Goal: Task Accomplishment & Management: Complete application form

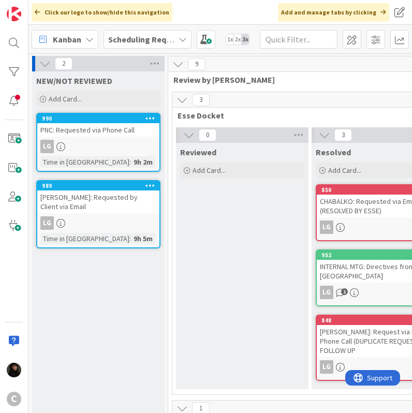
click at [52, 237] on link "989 [PERSON_NAME]: Requested by Client via Email LG Time in [GEOGRAPHIC_DATA] :…" at bounding box center [98, 214] width 124 height 68
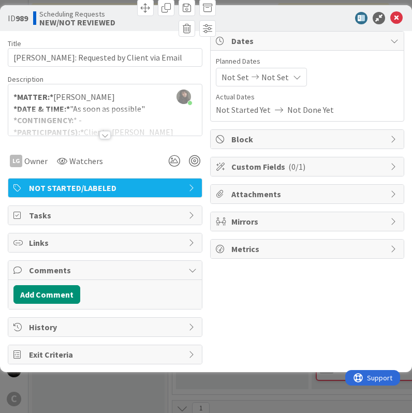
click at [304, 19] on div at bounding box center [312, 18] width 183 height 12
click at [394, 18] on icon at bounding box center [396, 18] width 12 height 12
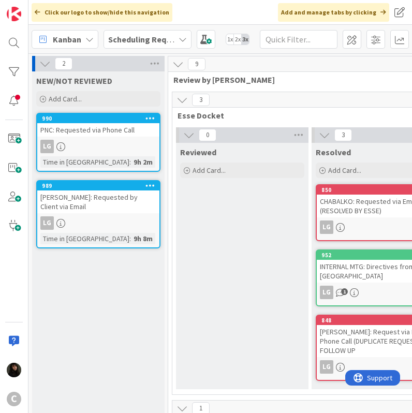
click at [127, 33] on span "Scheduling Requests" at bounding box center [141, 39] width 66 height 12
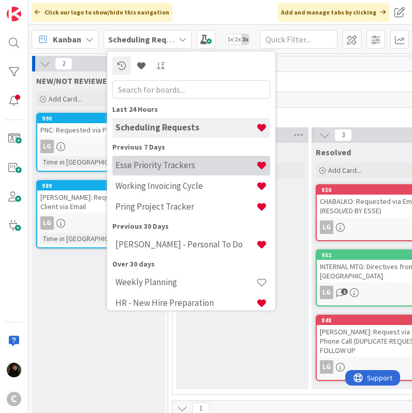
click at [173, 169] on h4 "Esse Priority Trackers" at bounding box center [185, 165] width 141 height 10
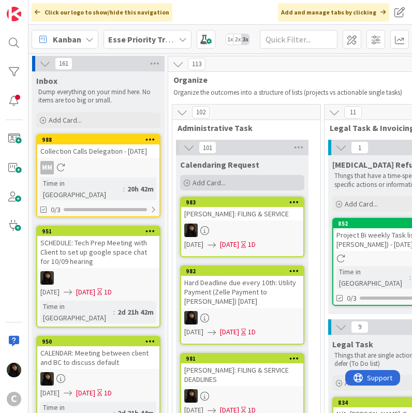
click at [204, 184] on span "Add Card..." at bounding box center [209, 182] width 33 height 9
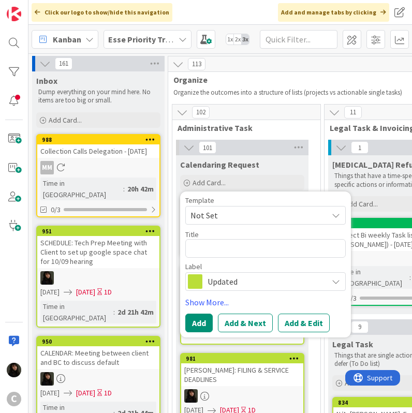
click at [212, 215] on span "Not Set" at bounding box center [254, 215] width 129 height 13
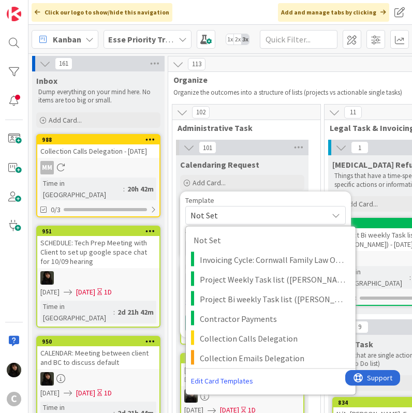
click at [219, 221] on span "Not Set" at bounding box center [254, 215] width 129 height 13
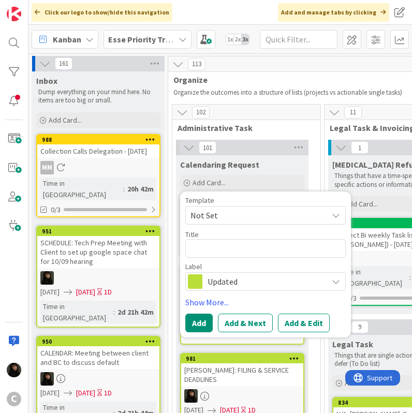
click at [219, 221] on span "Not Set" at bounding box center [254, 215] width 129 height 13
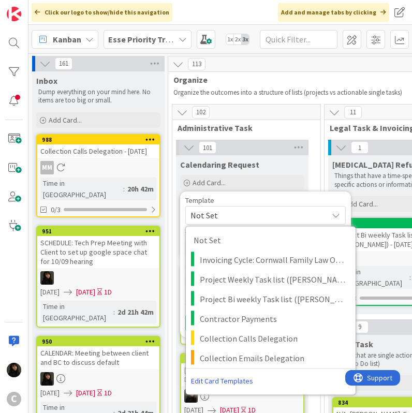
click at [219, 221] on span "Not Set" at bounding box center [254, 215] width 129 height 13
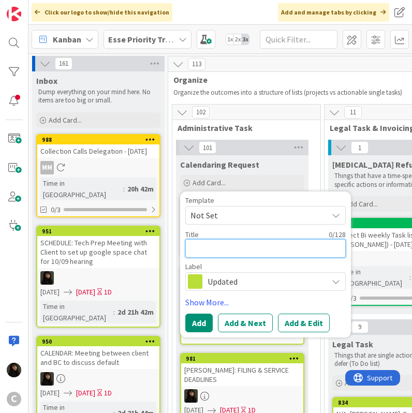
click at [205, 255] on textarea at bounding box center [265, 248] width 160 height 19
click at [282, 171] on div "Calendaring Request Add Card... Template Not Set Not Set Invoicing Cycle: Cornw…" at bounding box center [242, 173] width 132 height 37
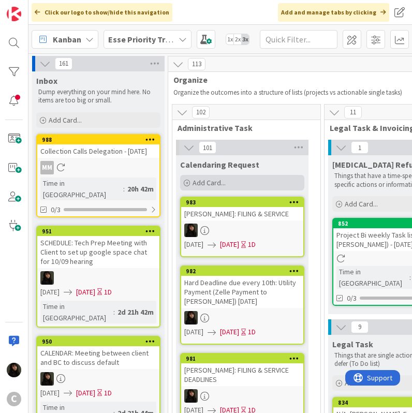
click at [227, 182] on div "Add Card..." at bounding box center [242, 183] width 124 height 16
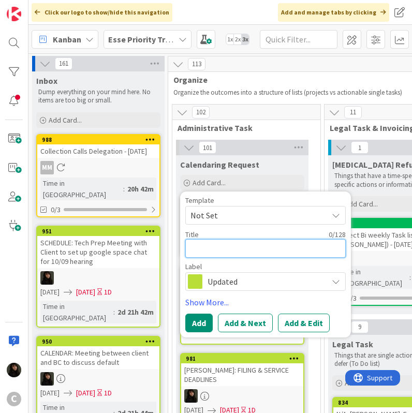
click at [220, 244] on textarea at bounding box center [265, 248] width 160 height 19
type textarea "x"
type textarea "RA"
type textarea "x"
type textarea "RAM"
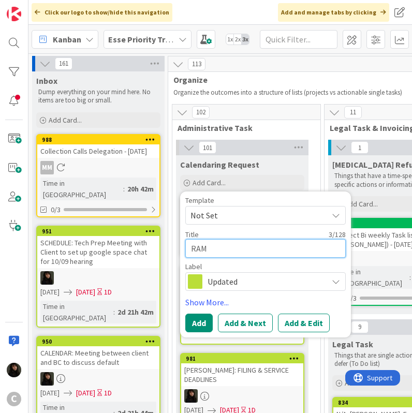
type textarea "x"
type textarea "RAMI"
type textarea "x"
type textarea "RAMIR"
type textarea "x"
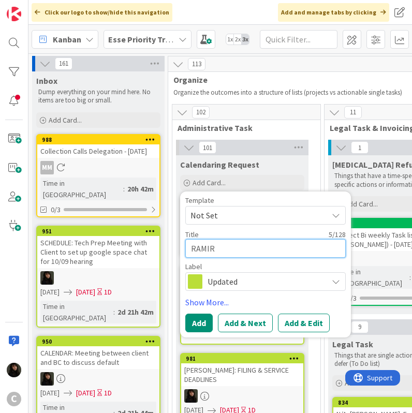
type textarea "RAMIRE"
type textarea "x"
type textarea "RAMIREZ"
type textarea "x"
type textarea "RAMIREZ:"
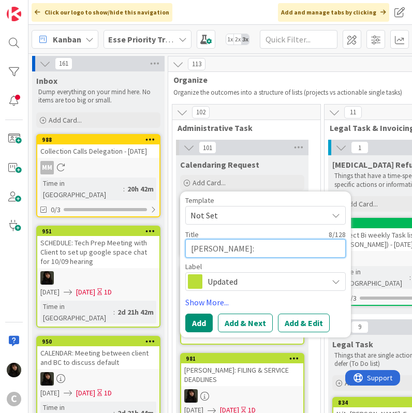
type textarea "x"
type textarea "RAMIREZ:"
type textarea "x"
type textarea "RAMIREZ: T"
type textarea "x"
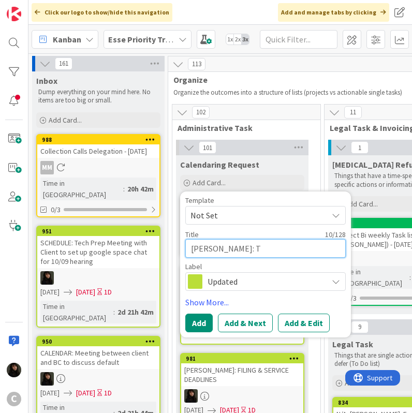
type textarea "RAMIREZ: Tr"
type textarea "x"
type textarea "RAMIREZ: Tri"
type textarea "x"
type textarea "RAMIREZ: Tria"
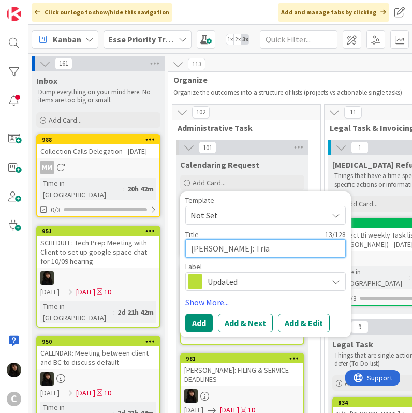
type textarea "x"
type textarea "RAMIREZ: Trial"
type textarea "x"
type textarea "RAMIREZ: Tria"
type textarea "x"
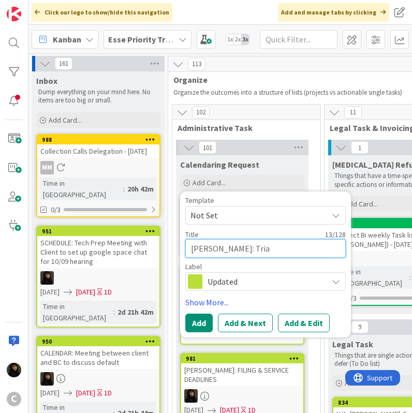
type textarea "RAMIREZ: Tri"
type textarea "x"
type textarea "RAMIREZ: Tr"
type textarea "x"
type textarea "RAMIREZ: T"
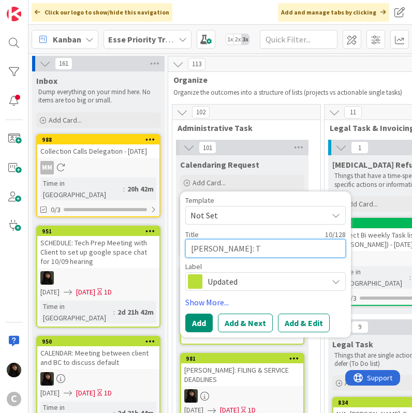
type textarea "x"
type textarea "RAMIREZ: TR"
type textarea "x"
type textarea "RAMIREZ: TRI"
type textarea "x"
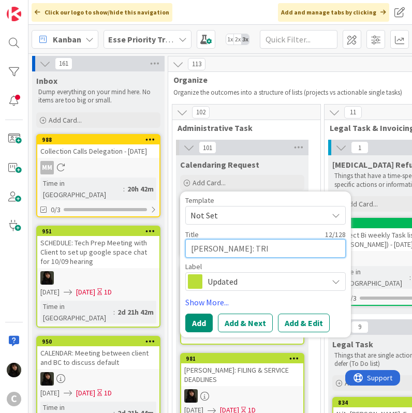
type textarea "RAMIREZ: TRIA"
type textarea "x"
type textarea "RAMIREZ: TRIAL"
type textarea "x"
type textarea "RAMIREZ: TRIA"
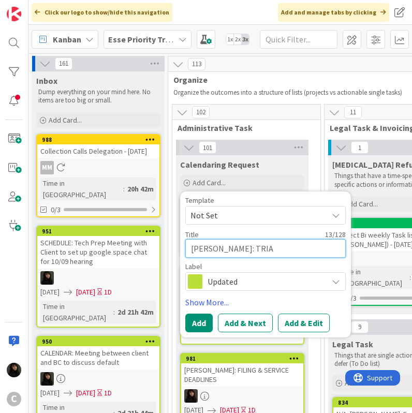
type textarea "x"
type textarea "RAMIREZ: TRI"
type textarea "x"
type textarea "RAMIREZ: TR"
type textarea "x"
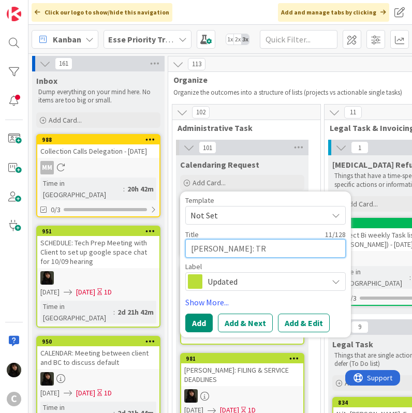
type textarea "RAMIREZ: T"
type textarea "x"
type textarea "RAMIREZ: Tr"
type textarea "x"
type textarea "RAMIREZ: Tri"
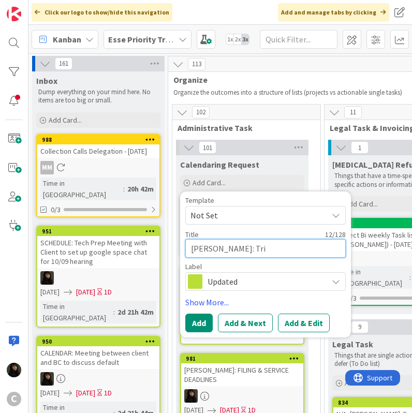
type textarea "x"
type textarea "RAMIREZ: Tria"
type textarea "x"
type textarea "RAMIREZ: Trial"
type textarea "x"
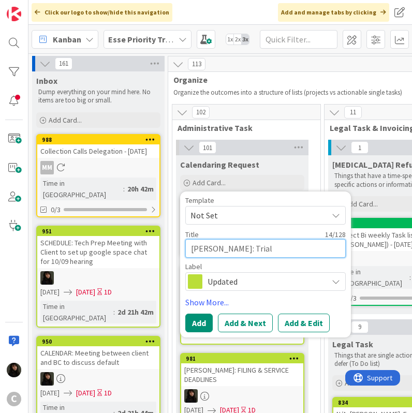
type textarea "RAMIREZ: Trial"
type textarea "x"
type textarea "RAMIREZ: Trial B"
type textarea "x"
type textarea "RAMIREZ: Trial Br"
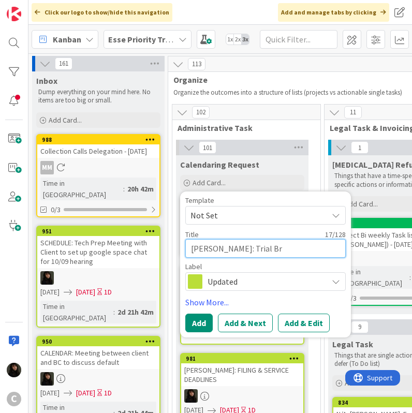
type textarea "x"
type textarea "RAMIREZ: Trial Bri"
type textarea "x"
type textarea "RAMIREZ: Trial Brie"
type textarea "x"
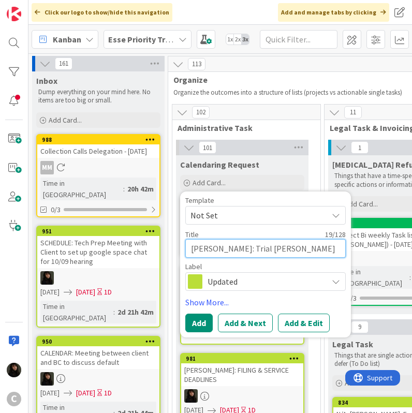
type textarea "RAMIREZ: Trial Brief"
type textarea "x"
type textarea "RAMIREZ: Trial Brief,"
type textarea "x"
type textarea "RAMIREZ: Trial Brief,"
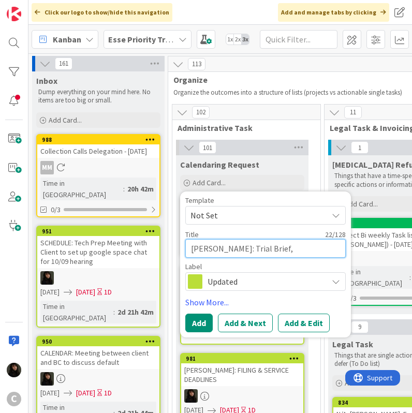
type textarea "x"
type textarea "RAMIREZ: Trial Brief, W"
type textarea "x"
type textarea "RAMIREZ: Trial Brief, Wi"
type textarea "x"
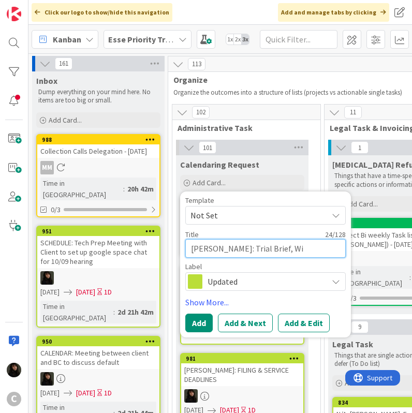
type textarea "RAMIREZ: Trial Brief, Wit"
type textarea "x"
type textarea "RAMIREZ: Trial Brief, Witn"
type textarea "x"
type textarea "RAMIREZ: Trial Brief, Witne"
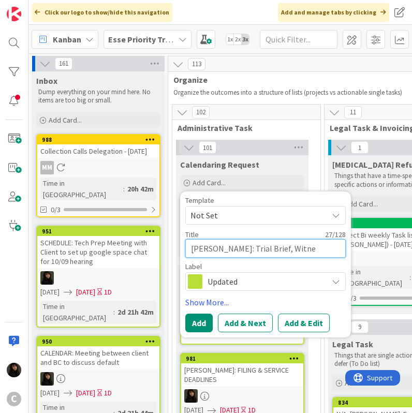
type textarea "x"
type textarea "RAMIREZ: Trial Brief, Witnes"
type textarea "x"
type textarea "RAMIREZ: Trial Brief, Witness"
type textarea "x"
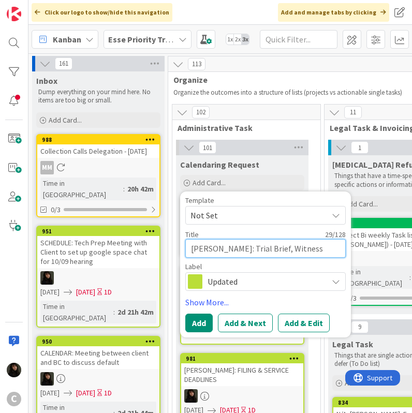
type textarea "RAMIREZ: Trial Brief, Witness"
type textarea "x"
type textarea "RAMIREZ: Trial Brief, Witness L"
type textarea "x"
type textarea "RAMIREZ: Trial Brief, Witness Li"
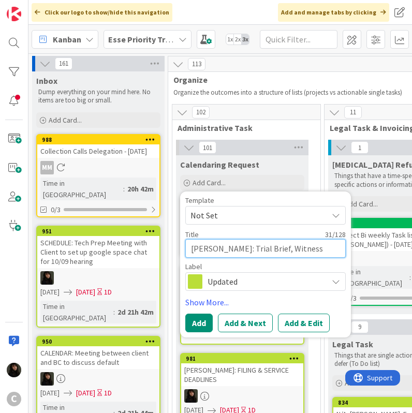
type textarea "x"
type textarea "RAMIREZ: Trial Brief, Witness Lis"
type textarea "x"
type textarea "RAMIREZ: Trial Brief, Witness List"
type textarea "x"
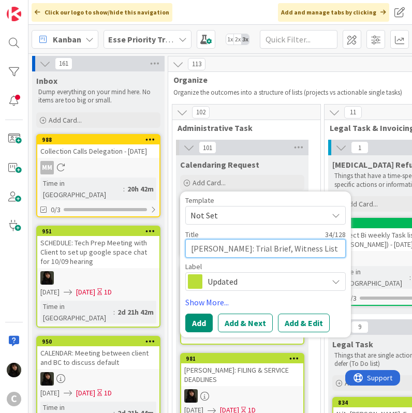
type textarea "RAMIREZ: Trial Brief, Witness List,"
type textarea "x"
type textarea "RAMIREZ: Trial Brief, Witness List,"
type textarea "x"
type textarea "RAMIREZ: Trial Brief, Witness List, E"
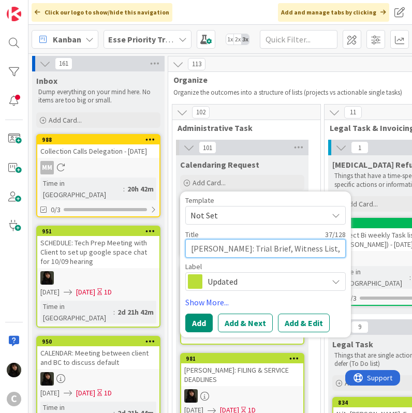
type textarea "x"
type textarea "RAMIREZ: Trial Brief, Witness List, Ex"
type textarea "x"
type textarea "RAMIREZ: Trial Brief, Witness List, Exh"
type textarea "x"
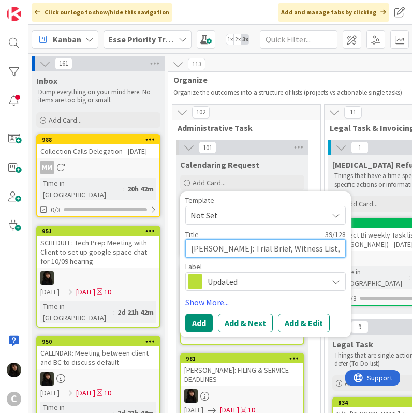
type textarea "RAMIREZ: Trial Brief, Witness List, Exhi"
type textarea "x"
type textarea "RAMIREZ: Trial Brief, Witness List, Exhib"
type textarea "x"
type textarea "RAMIREZ: Trial Brief, Witness List, Exhibi"
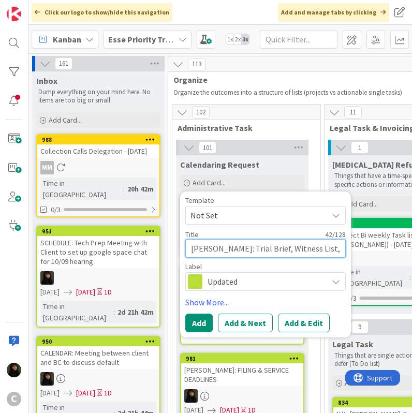
type textarea "x"
type textarea "RAMIREZ: Trial Brief, Witness List, Exhibit"
type textarea "x"
type textarea "RAMIREZ: Trial Brief, Witness List, Exhibit"
type textarea "x"
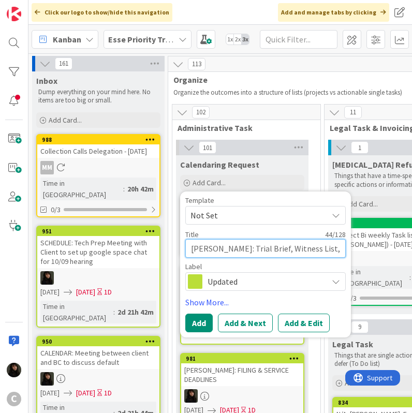
type textarea "RAMIREZ: Trial Brief, Witness List, Exhibit L"
type textarea "x"
type textarea "RAMIREZ: Trial Brief, Witness List, Exhibit Li"
type textarea "x"
type textarea "RAMIREZ: Trial Brief, Witness List, Exhibit Lis"
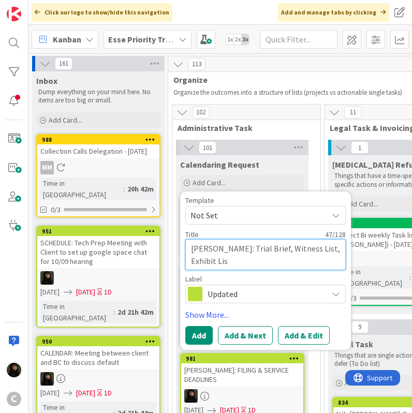
type textarea "x"
type textarea "RAMIREZ: Trial Brief, Witness List, Exhibit List"
type textarea "x"
type textarea "RAMIREZ: Trial Brief, Witness List, Exhibit List,"
type textarea "x"
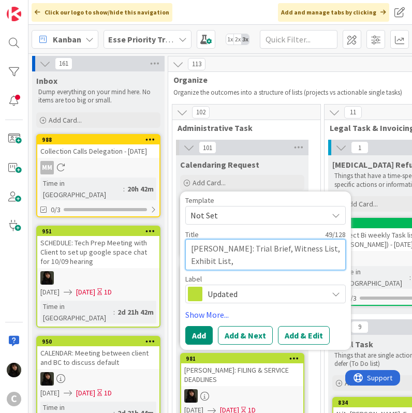
type textarea "RAMIREZ: Trial Brief, Witness List, Exhibit List,"
type textarea "x"
type textarea "RAMIREZ: Trial Brief, Witness List, Exhibit List, E"
type textarea "x"
type textarea "RAMIREZ: Trial Brief, Witness List, Exhibit List, Ex"
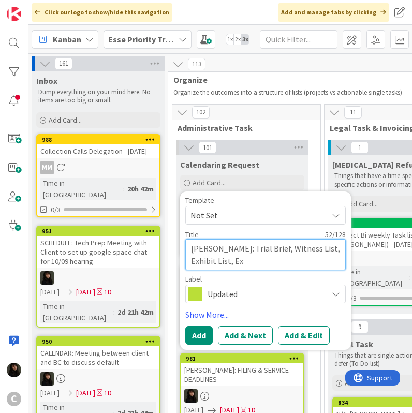
type textarea "x"
type textarea "RAMIREZ: Trial Brief, Witness List, Exhibit List, Exh"
type textarea "x"
type textarea "RAMIREZ: Trial Brief, Witness List, Exhibit List, Exhi"
type textarea "x"
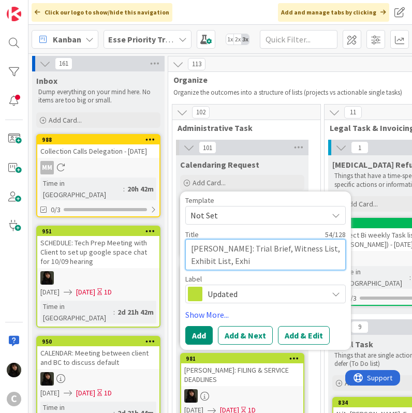
type textarea "RAMIREZ: Trial Brief, Witness List, Exhibit List, Exhib"
type textarea "x"
type textarea "RAMIREZ: Trial Brief, Witness List, Exhibit List, Exhibi"
type textarea "x"
type textarea "RAMIREZ: Trial Brief, Witness List, Exhibit List, Exhibit"
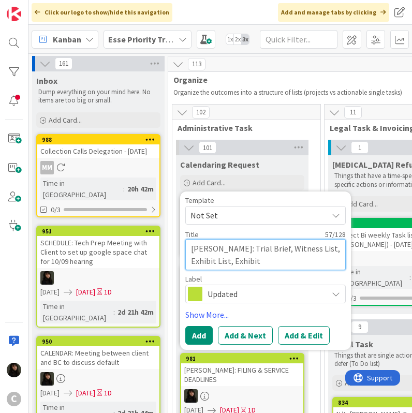
type textarea "x"
type textarea "RAMIREZ: Trial Brief, Witness List, Exhibit List, Exhibits"
type textarea "x"
type textarea "RAMIREZ: Trial Brief, Witness List, Exhibit List, Exhibits,"
type textarea "x"
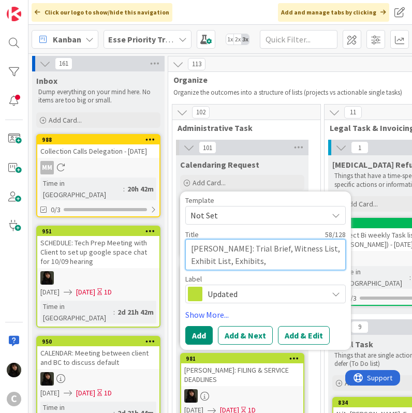
type textarea "RAMIREZ: Trial Brief, Witness List, Exhibit List, Exhibits,"
type textarea "x"
type textarea "RAMIREZ: Trial Brief, Witness List, Exhibit List, Exhibits, I"
type textarea "x"
type textarea "RAMIREZ: Trial Brief, Witness List, Exhibit List, Exhibits, I"
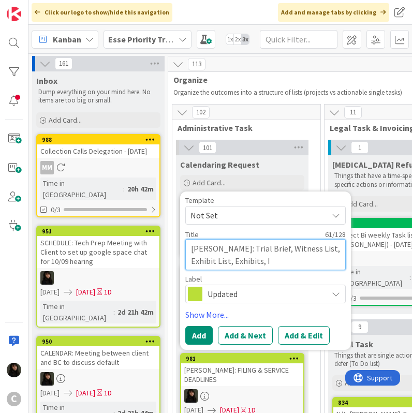
type textarea "x"
type textarea "RAMIREZ: Trial Brief, Witness List, Exhibit List, Exhibits, I a"
type textarea "x"
type textarea "RAMIREZ: Trial Brief, Witness List, Exhibit List, Exhibits, I an"
type textarea "x"
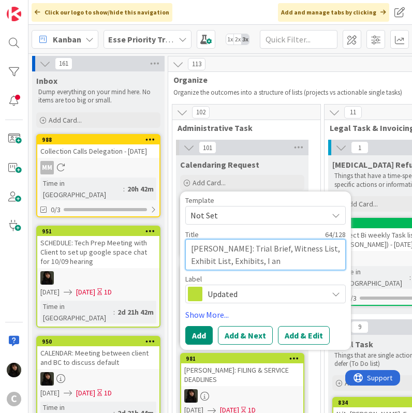
type textarea "RAMIREZ: Trial Brief, Witness List, Exhibit List, Exhibits, I and"
type textarea "x"
type textarea "RAMIREZ: Trial Brief, Witness List, Exhibit List, Exhibits, I and"
type textarea "x"
type textarea "RAMIREZ: Trial Brief, Witness List, Exhibit List, Exhibits, I and E"
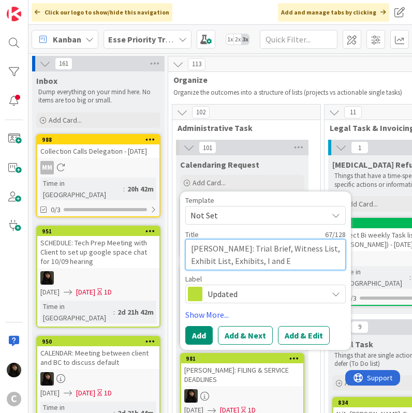
type textarea "x"
type textarea "RAMIREZ: Trial Brief, Witness List, Exhibit List, Exhibits, I and E,"
type textarea "x"
type textarea "RAMIREZ: Trial Brief, Witness List, Exhibit List, Exhibits, I and E,"
type textarea "x"
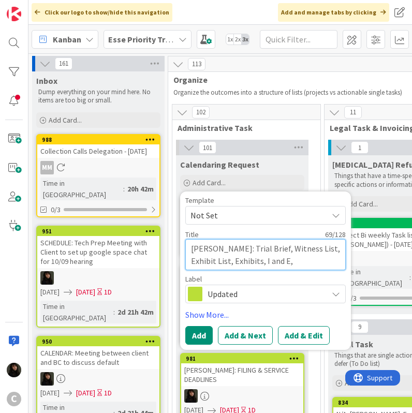
type textarea "RAMIREZ: Trial Brief, Witness List, Exhibit List, Exhibits, I and E, a"
type textarea "x"
type textarea "RAMIREZ: Trial Brief, Witness List, Exhibit List, Exhibits, I and E, an"
type textarea "x"
type textarea "RAMIREZ: Trial Brief, Witness List, Exhibit List, Exhibits, I and E, and"
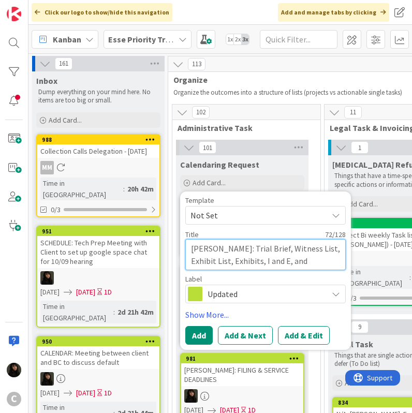
type textarea "x"
type textarea "RAMIREZ: Trial Brief, Witness List, Exhibit List, Exhibits, I and E, and"
type textarea "x"
type textarea "RAMIREZ: Trial Brief, Witness List, Exhibit List, Exhibits, I and E, and M"
type textarea "x"
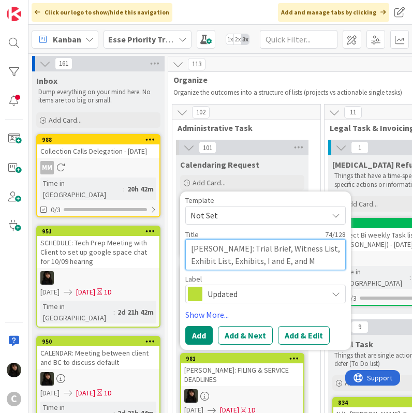
type textarea "RAMIREZ: Trial Brief, Witness List, Exhibit List, Exhibits, I and E, and MI"
type textarea "x"
type textarea "RAMIREZ: Trial Brief, Witness List, Exhibit List, Exhibits, I and E, and MIL"
type textarea "x"
type textarea "RAMIREZ: Trial Brief, Witness List, Exhibit List, Exhibits, I and E, and MIL"
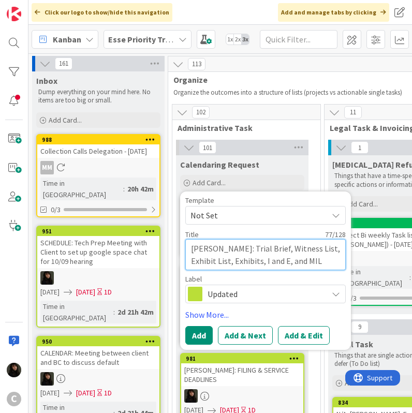
type textarea "x"
type textarea "RAMIREZ: Trial Brief, Witness List, Exhibit List, Exhibits, I and E, and MIL D"
type textarea "x"
type textarea "RAMIREZ: Trial Brief, Witness List, Exhibit List, Exhibits, I and E, and MIL Du"
type textarea "x"
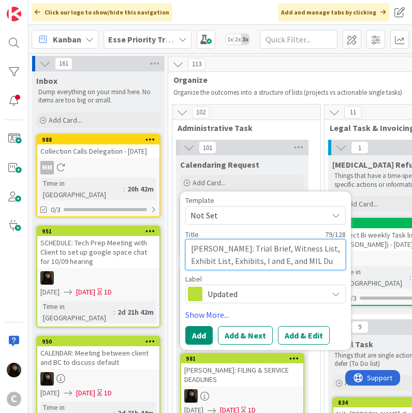
type textarea "RAMIREZ: Trial Brief, Witness List, Exhibit List, Exhibits, I and E, and MIL Due"
type textarea "x"
type textarea "RAMIREZ: Trial Brief, Witness List, Exhibit List, Exhibits, I and E, and MIL Due"
type textarea "x"
type textarea "RAMIREZ: Trial Brief, Witness List, Exhibit List, Exhibits, I and E, and MIL Du…"
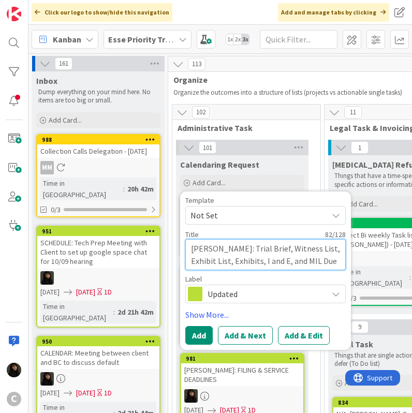
type textarea "x"
type textarea "RAMIREZ: Trial Brief, Witness List, Exhibit List, Exhibits, I and E, and MIL Du…"
type textarea "x"
type textarea "RAMIREZ: Trial Brief, Witness List, Exhibit List, Exhibits, I and E, and MIL Du…"
type textarea "x"
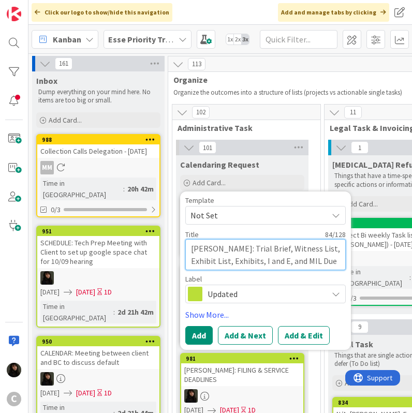
type textarea "RAMIREZ: Trial Brief, Witness List, Exhibit List, Exhibits, I and E, and MIL Du…"
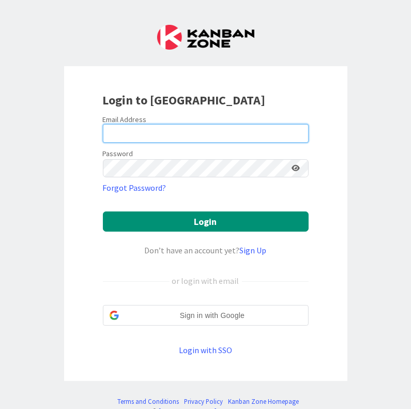
type input "[EMAIL_ADDRESS][DOMAIN_NAME]"
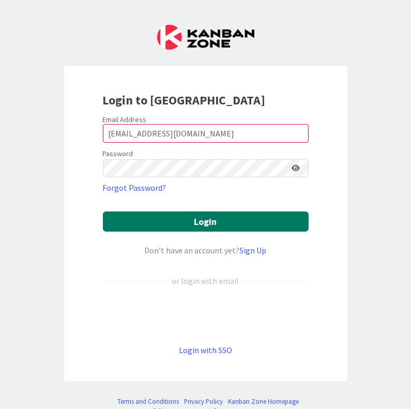
click at [227, 222] on button "Login" at bounding box center [206, 222] width 206 height 20
